Goal: Obtain resource: Download file/media

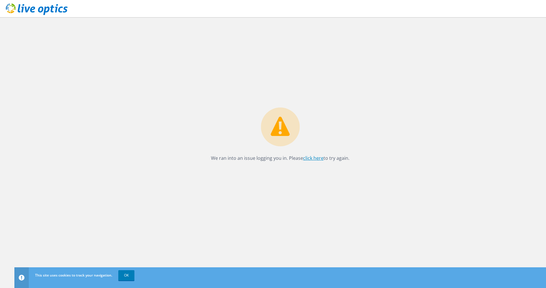
click at [308, 159] on link "click here" at bounding box center [313, 158] width 20 height 6
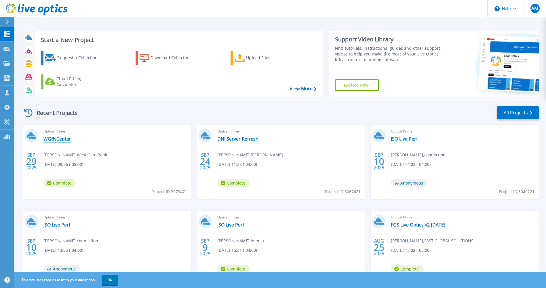
click at [60, 140] on link "WGBvCenter" at bounding box center [57, 139] width 28 height 6
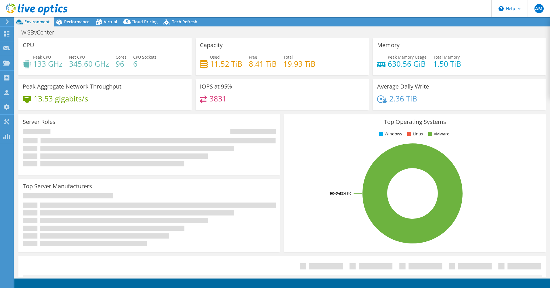
select select "USD"
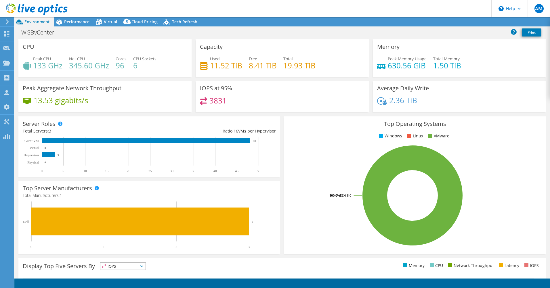
radio input "true"
radio input "false"
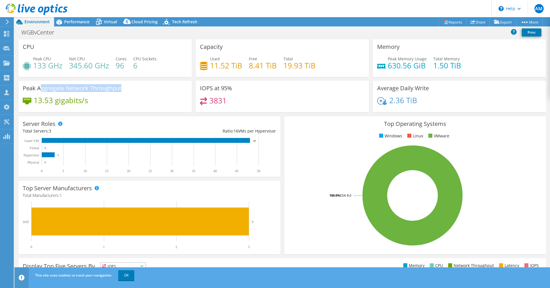
drag, startPoint x: 40, startPoint y: 90, endPoint x: 87, endPoint y: 92, distance: 47.2
click at [87, 92] on div "Peak Aggregate Network Throughput 13.53 gigabits/s" at bounding box center [104, 96] width 173 height 31
drag, startPoint x: 205, startPoint y: 88, endPoint x: 225, endPoint y: 87, distance: 20.4
click at [225, 87] on h3 "IOPS at 95%" at bounding box center [216, 88] width 32 height 6
drag, startPoint x: 225, startPoint y: 87, endPoint x: 233, endPoint y: 100, distance: 15.4
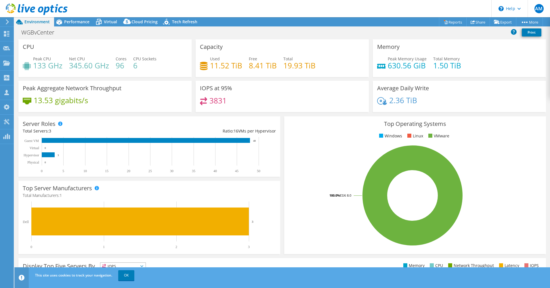
click at [233, 100] on div "3831" at bounding box center [282, 103] width 165 height 12
drag, startPoint x: 379, startPoint y: 90, endPoint x: 426, endPoint y: 89, distance: 47.2
click at [426, 89] on h3 "Average Daily Write" at bounding box center [403, 88] width 52 height 6
drag, startPoint x: 426, startPoint y: 89, endPoint x: 417, endPoint y: 101, distance: 15.0
click at [417, 101] on div "2.36 TiB" at bounding box center [459, 103] width 165 height 12
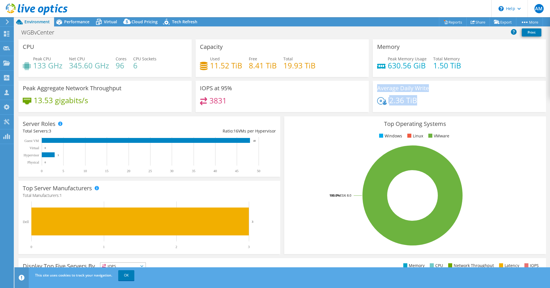
drag, startPoint x: 410, startPoint y: 100, endPoint x: 372, endPoint y: 85, distance: 41.0
click at [373, 85] on div "Average Daily Write 2.36 TiB" at bounding box center [459, 96] width 173 height 31
drag, startPoint x: 372, startPoint y: 85, endPoint x: 422, endPoint y: 103, distance: 53.0
click at [422, 103] on div "2.36 TiB" at bounding box center [459, 103] width 165 height 12
drag, startPoint x: 420, startPoint y: 98, endPoint x: 387, endPoint y: 98, distance: 33.1
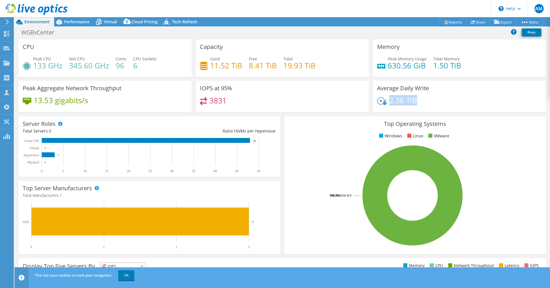
click at [387, 98] on div "2.36 TiB" at bounding box center [459, 103] width 165 height 12
drag, startPoint x: 61, startPoint y: 157, endPoint x: 56, endPoint y: 155, distance: 5.9
click at [56, 155] on rect at bounding box center [147, 155] width 248 height 36
drag, startPoint x: 255, startPoint y: 140, endPoint x: 251, endPoint y: 140, distance: 3.7
click at [251, 140] on rect at bounding box center [147, 155] width 248 height 36
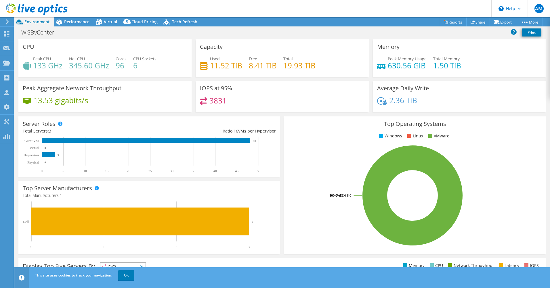
click at [267, 109] on div "3831" at bounding box center [282, 103] width 165 height 12
click at [70, 24] on span "Performance" at bounding box center [76, 21] width 25 height 5
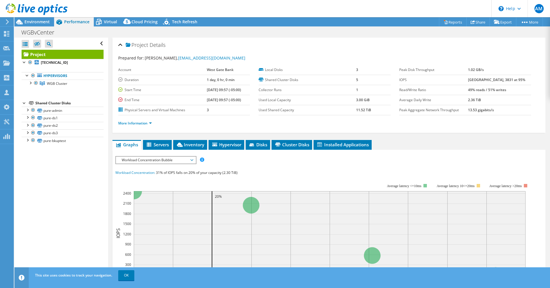
click at [194, 160] on span "Workload Concentration Bubble" at bounding box center [156, 160] width 80 height 7
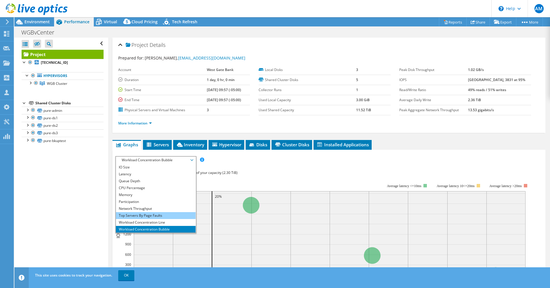
scroll to position [21, 0]
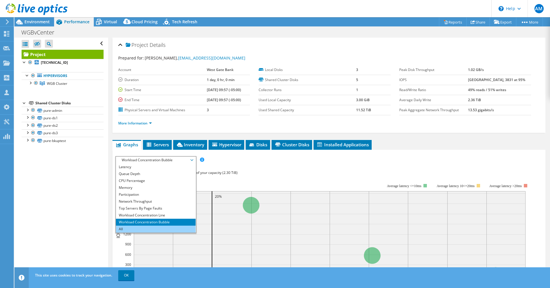
click at [129, 230] on li "All" at bounding box center [156, 229] width 80 height 7
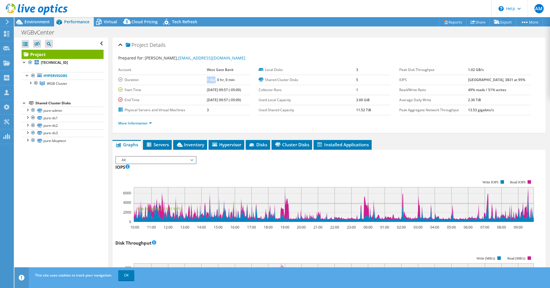
drag, startPoint x: 205, startPoint y: 78, endPoint x: 209, endPoint y: 78, distance: 3.7
click at [209, 78] on tr "Duration 1 day, 0 hr, 0 min" at bounding box center [184, 80] width 132 height 10
drag, startPoint x: 397, startPoint y: 90, endPoint x: 515, endPoint y: 89, distance: 118.3
click at [515, 89] on tr "Read/Write Ratio 49% reads / 51% writes" at bounding box center [465, 90] width 132 height 10
drag, startPoint x: 515, startPoint y: 89, endPoint x: 498, endPoint y: 96, distance: 18.6
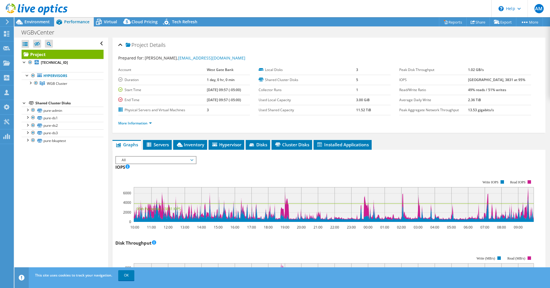
click at [498, 96] on td "2.36 TiB" at bounding box center [499, 100] width 63 height 10
drag, startPoint x: 470, startPoint y: 100, endPoint x: 490, endPoint y: 103, distance: 20.8
click at [490, 103] on tr "Average Daily Write 2.36 TiB" at bounding box center [465, 100] width 132 height 10
click at [490, 102] on td "2.36 TiB" at bounding box center [499, 100] width 63 height 10
drag, startPoint x: 472, startPoint y: 79, endPoint x: 494, endPoint y: 79, distance: 21.3
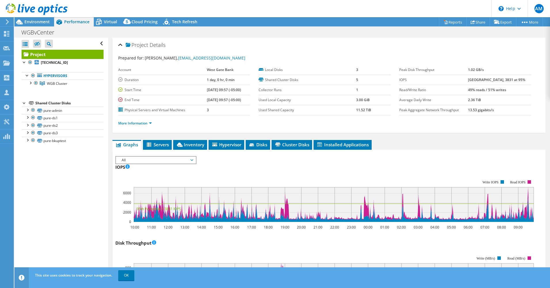
click at [494, 79] on tr "IOPS 7269 at [GEOGRAPHIC_DATA], 3831 at 95%" at bounding box center [465, 80] width 132 height 10
drag, startPoint x: 494, startPoint y: 79, endPoint x: 517, endPoint y: 81, distance: 23.2
click at [517, 81] on td "[GEOGRAPHIC_DATA], 3831 at 95%" at bounding box center [499, 80] width 63 height 10
drag, startPoint x: 516, startPoint y: 78, endPoint x: 497, endPoint y: 79, distance: 18.4
click at [497, 79] on td "[GEOGRAPHIC_DATA], 3831 at 95%" at bounding box center [499, 80] width 63 height 10
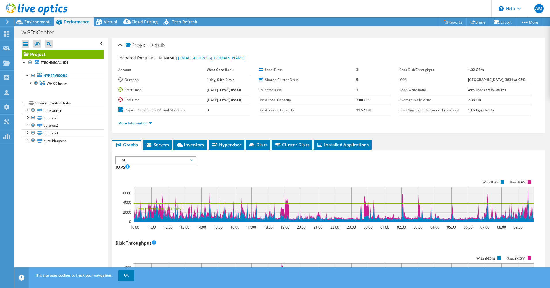
drag, startPoint x: 497, startPoint y: 79, endPoint x: 478, endPoint y: 78, distance: 19.0
click at [479, 78] on b "[GEOGRAPHIC_DATA], 3831 at 95%" at bounding box center [496, 79] width 57 height 5
drag, startPoint x: 476, startPoint y: 78, endPoint x: 494, endPoint y: 78, distance: 18.1
click at [494, 78] on b "[GEOGRAPHIC_DATA], 3831 at 95%" at bounding box center [496, 79] width 57 height 5
drag, startPoint x: 494, startPoint y: 78, endPoint x: 444, endPoint y: 85, distance: 50.4
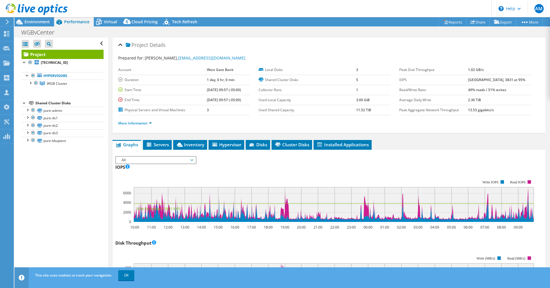
click at [444, 85] on td "Read/Write Ratio" at bounding box center [433, 90] width 69 height 10
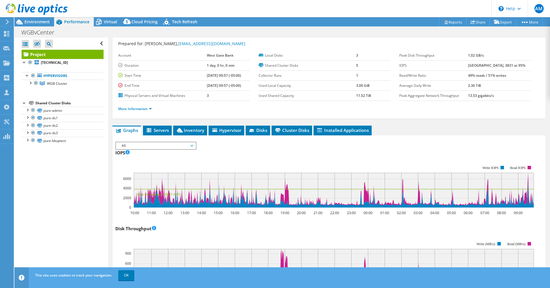
scroll to position [0, 0]
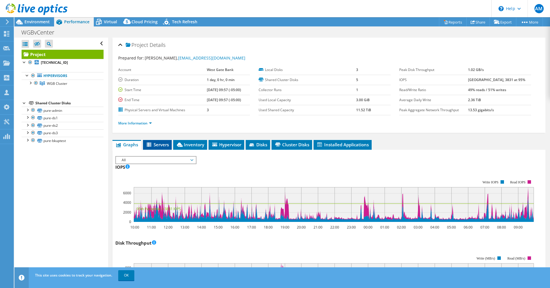
click at [161, 144] on span "Servers" at bounding box center [157, 145] width 23 height 6
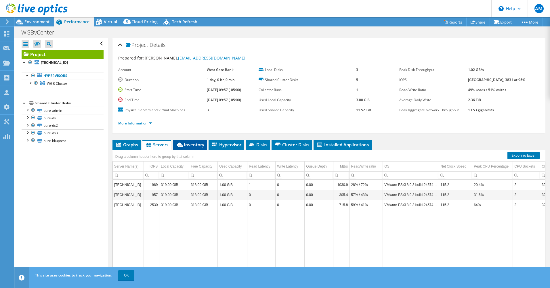
click at [188, 142] on span "Inventory" at bounding box center [190, 145] width 28 height 6
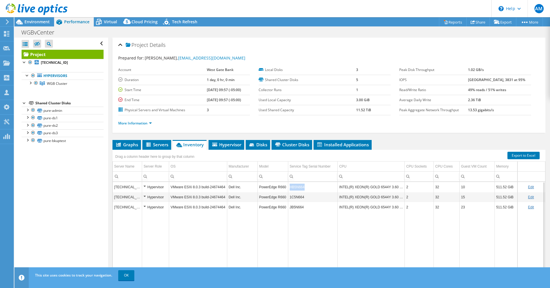
drag, startPoint x: 289, startPoint y: 188, endPoint x: 302, endPoint y: 186, distance: 13.7
click at [302, 186] on td "HB5N664" at bounding box center [313, 187] width 50 height 10
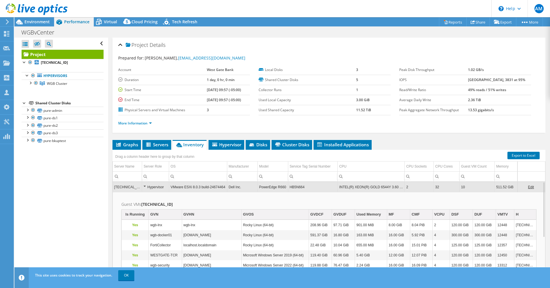
click at [291, 186] on td "HB5N664" at bounding box center [313, 187] width 50 height 10
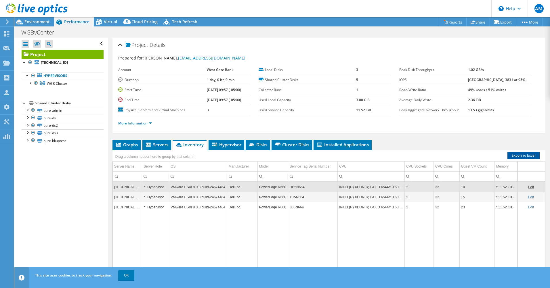
click at [516, 154] on link "Export to Excel" at bounding box center [524, 155] width 32 height 7
